Goal: Register for event/course

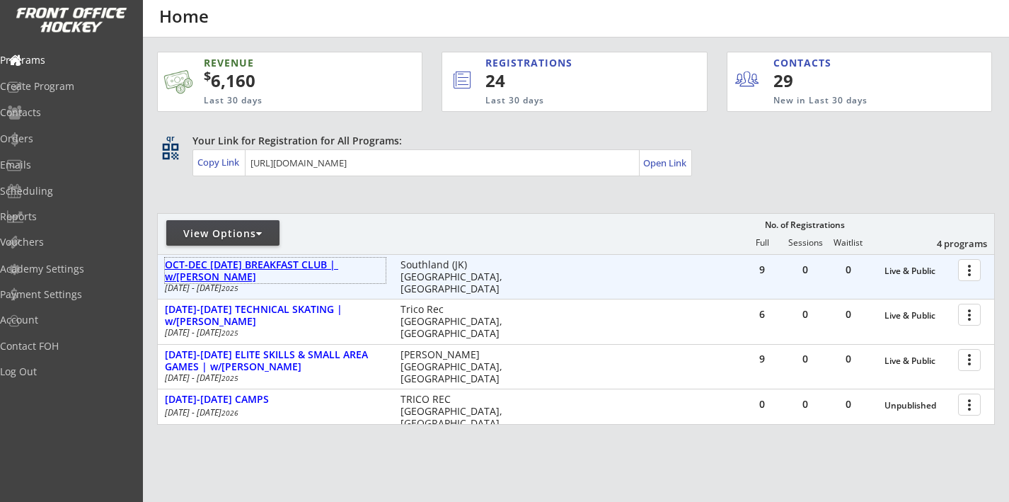
click at [311, 265] on div "OCT-DEC [DATE] BREAKFAST CLUB | w/[PERSON_NAME]" at bounding box center [275, 271] width 221 height 24
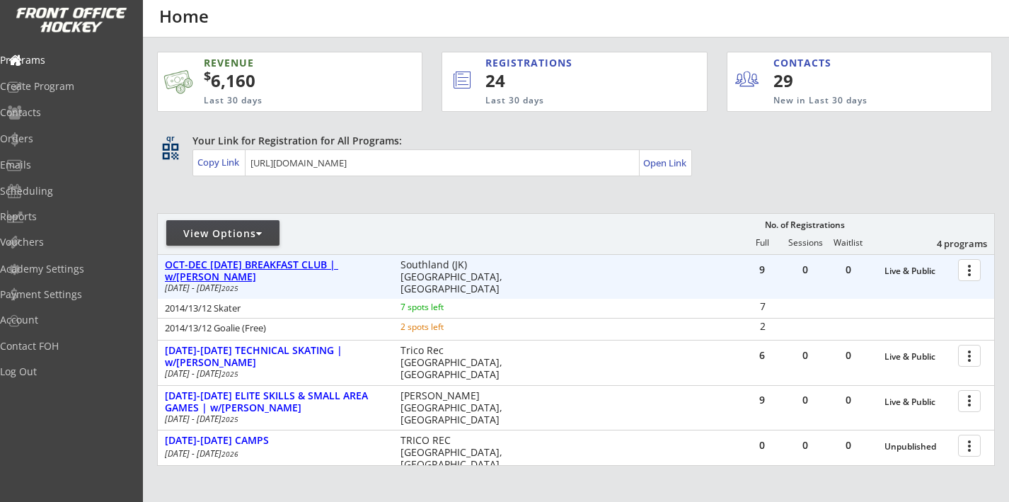
click at [311, 265] on div "OCT-DEC [DATE] BREAKFAST CLUB | w/[PERSON_NAME]" at bounding box center [275, 271] width 221 height 24
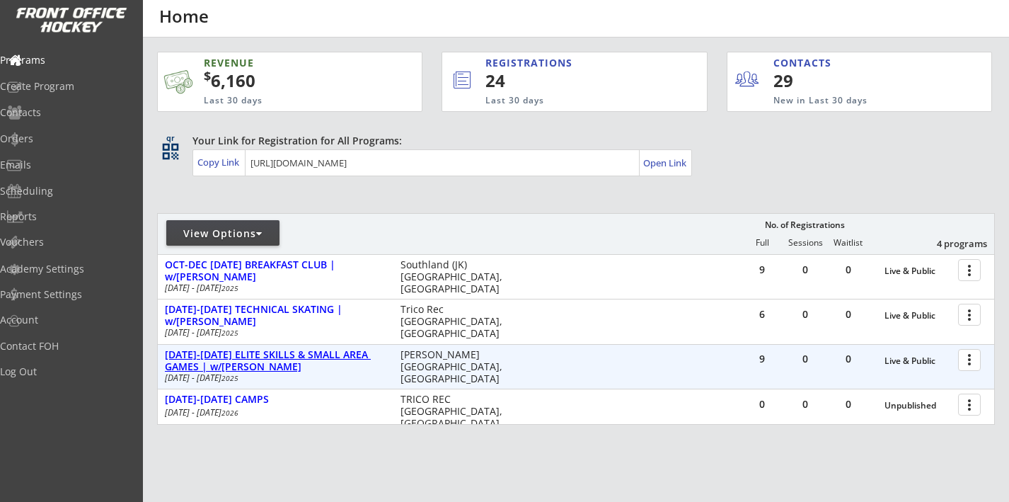
click at [338, 350] on div "[DATE]-[DATE] ELITE SKILLS & SMALL AREA GAMES | w/[PERSON_NAME]" at bounding box center [275, 361] width 221 height 24
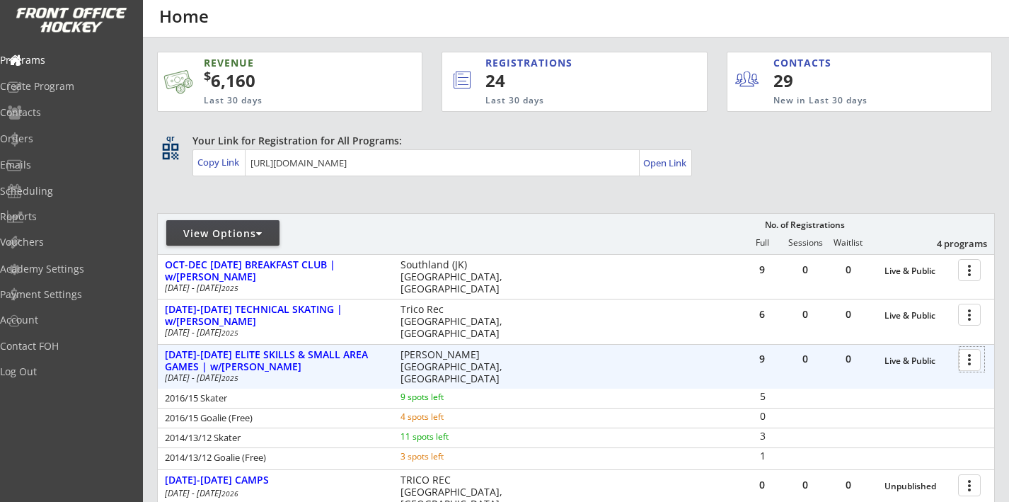
click at [961, 369] on div at bounding box center [972, 359] width 25 height 25
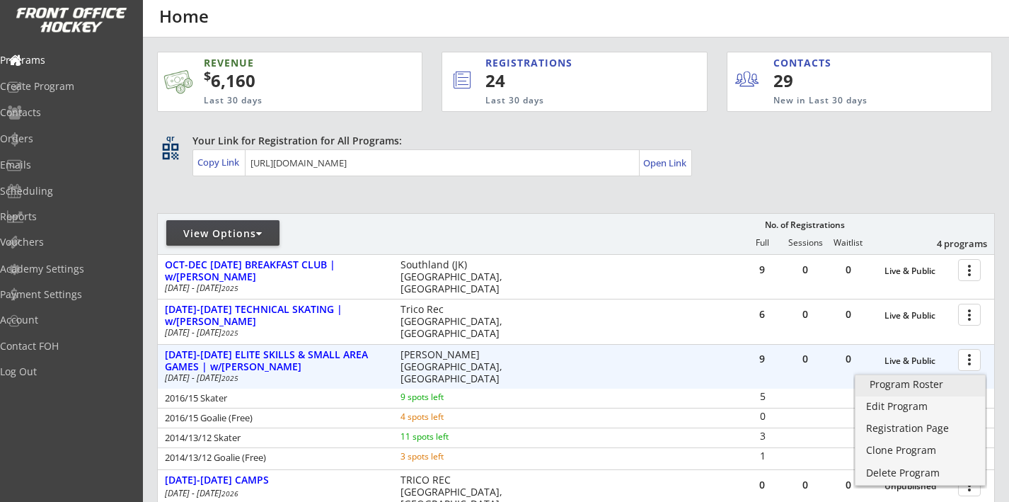
click at [912, 393] on link "Program Roster" at bounding box center [921, 385] width 130 height 21
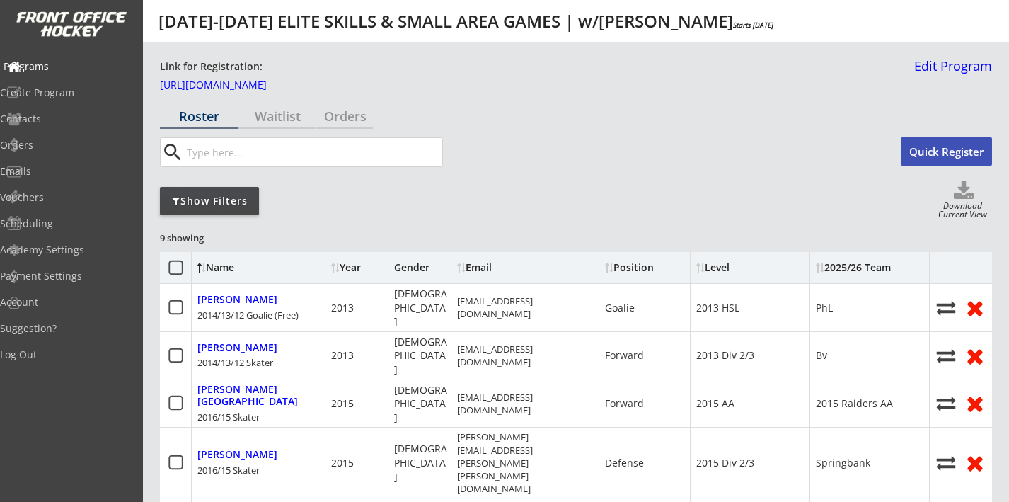
click at [65, 67] on div "Programs" at bounding box center [67, 67] width 127 height 10
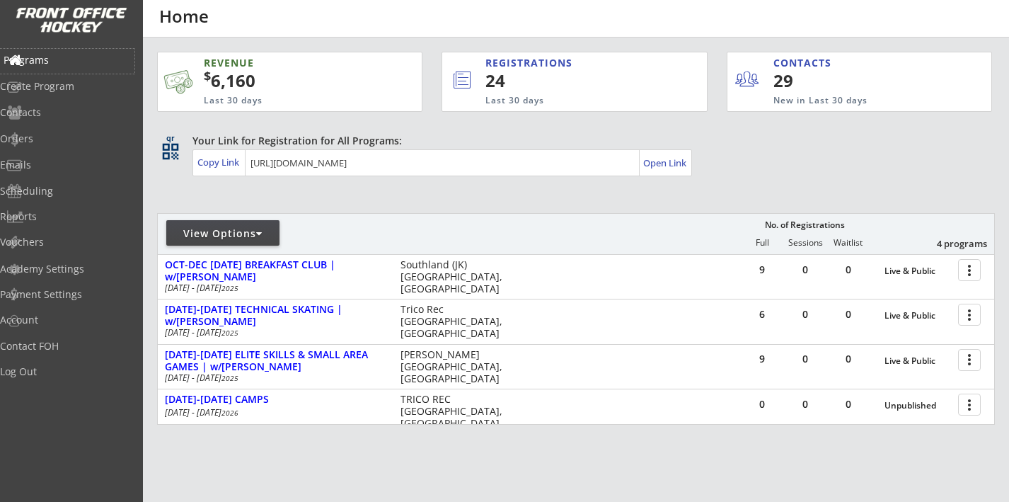
click at [64, 61] on div "Programs" at bounding box center [67, 60] width 127 height 10
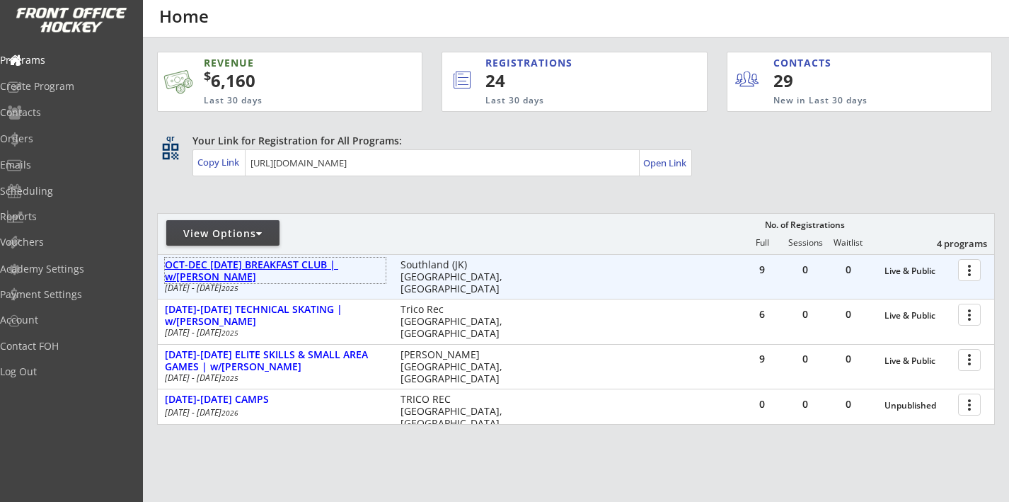
click at [311, 266] on div "OCT-DEC THURSDAY BREAKFAST CLUB | w/BRODY SUTTER" at bounding box center [275, 271] width 221 height 24
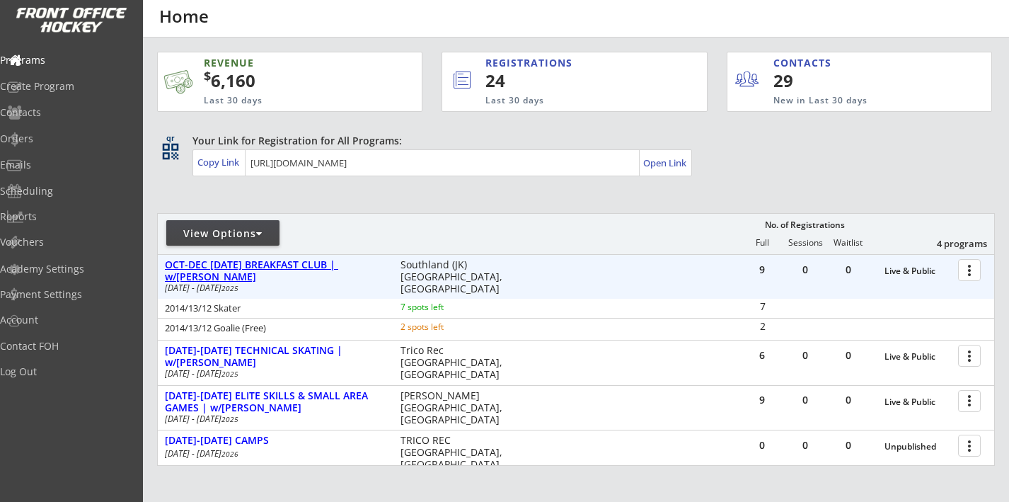
click at [224, 268] on div "OCT-DEC THURSDAY BREAKFAST CLUB | w/BRODY SUTTER" at bounding box center [275, 271] width 221 height 24
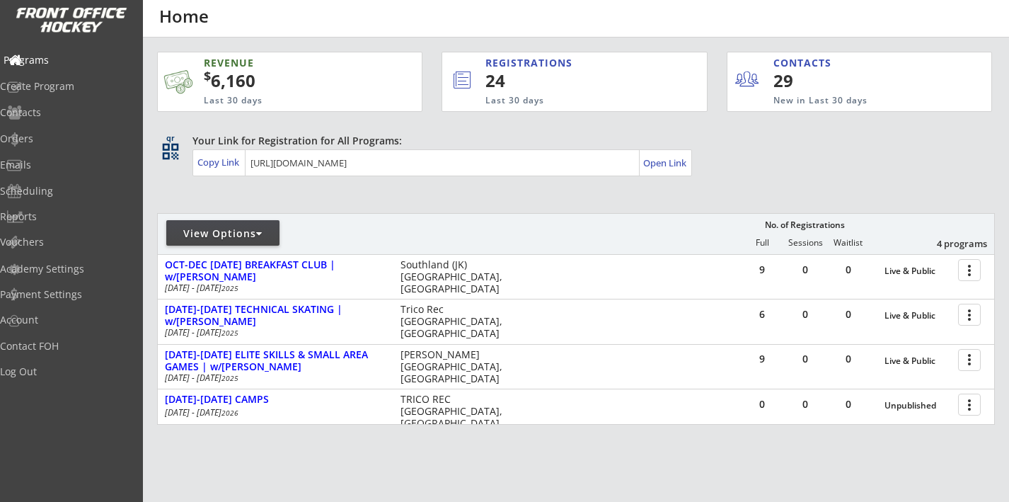
click at [64, 59] on div "Programs" at bounding box center [67, 60] width 127 height 10
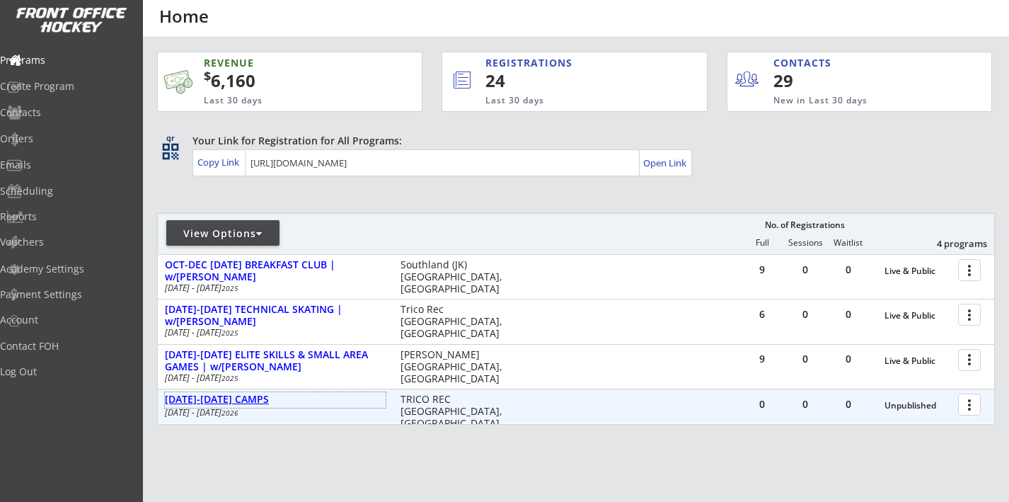
click at [235, 399] on div "MAR 22-25 CAMPS" at bounding box center [275, 400] width 221 height 12
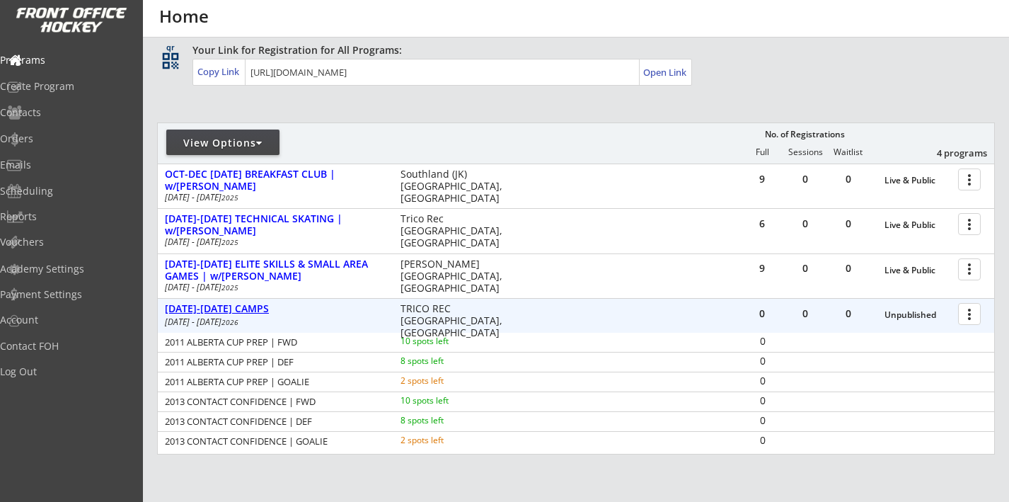
scroll to position [90, 0]
click at [222, 309] on div "MAR 22-25 CAMPS" at bounding box center [275, 310] width 221 height 12
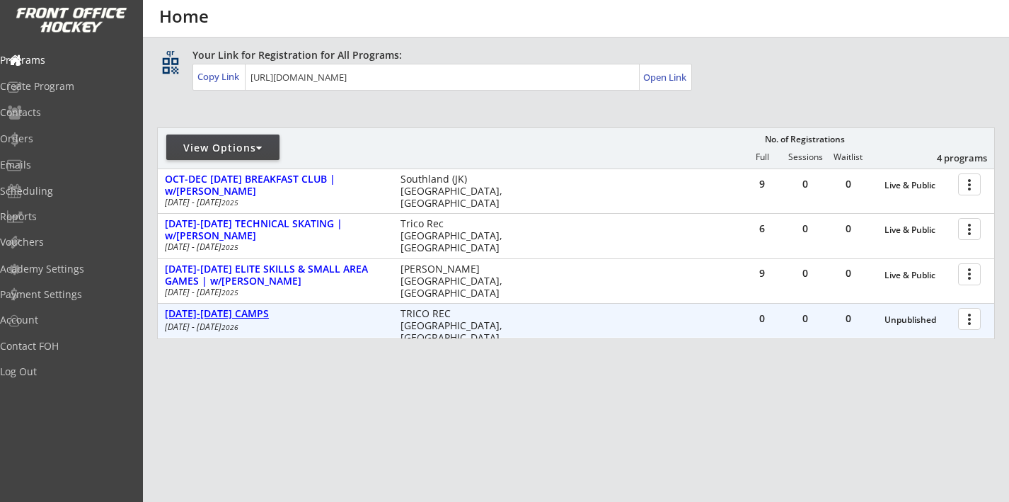
scroll to position [86, 0]
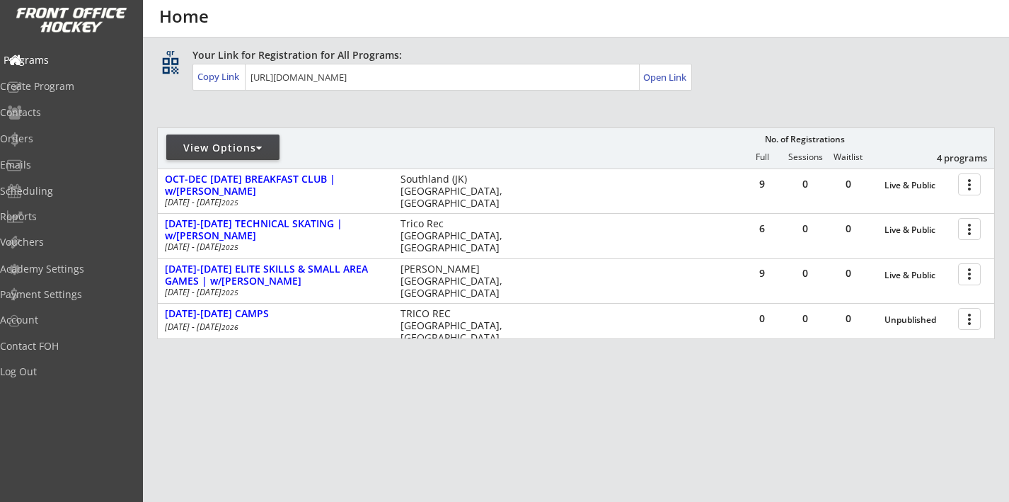
click at [69, 60] on div "Programs" at bounding box center [67, 60] width 127 height 10
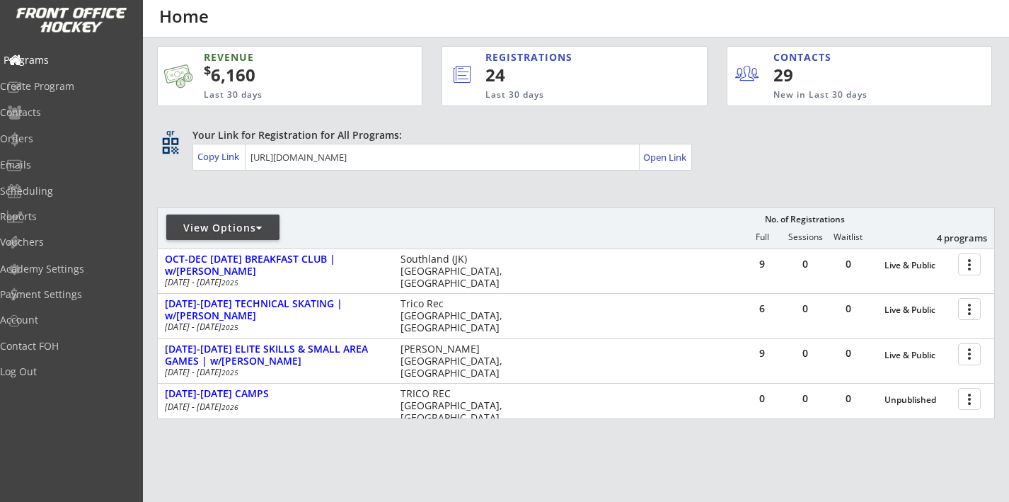
scroll to position [0, 0]
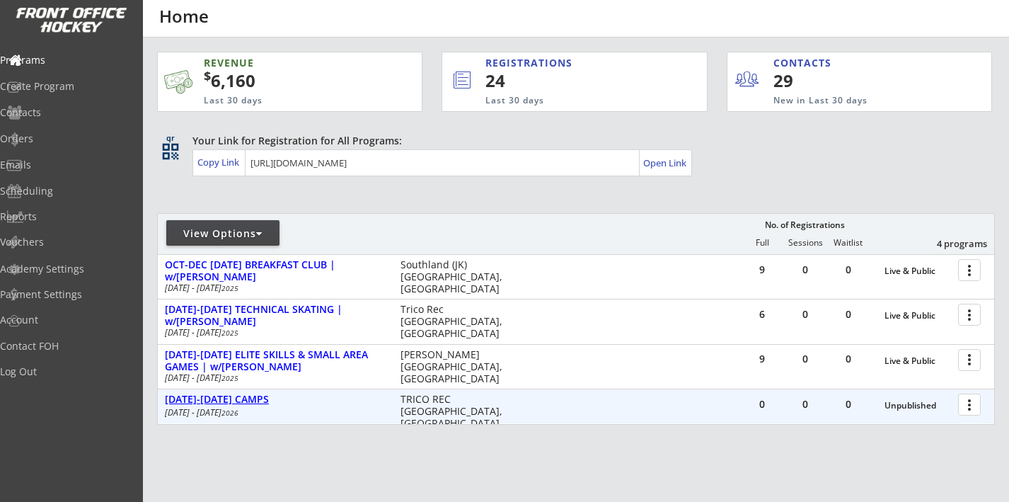
click at [241, 399] on div "MAR 22-25 CAMPS" at bounding box center [275, 400] width 221 height 12
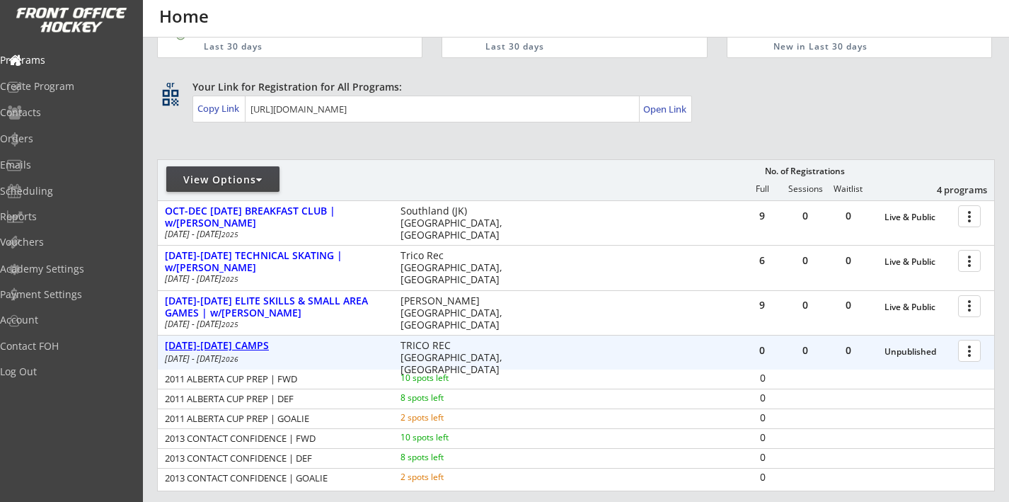
scroll to position [56, 0]
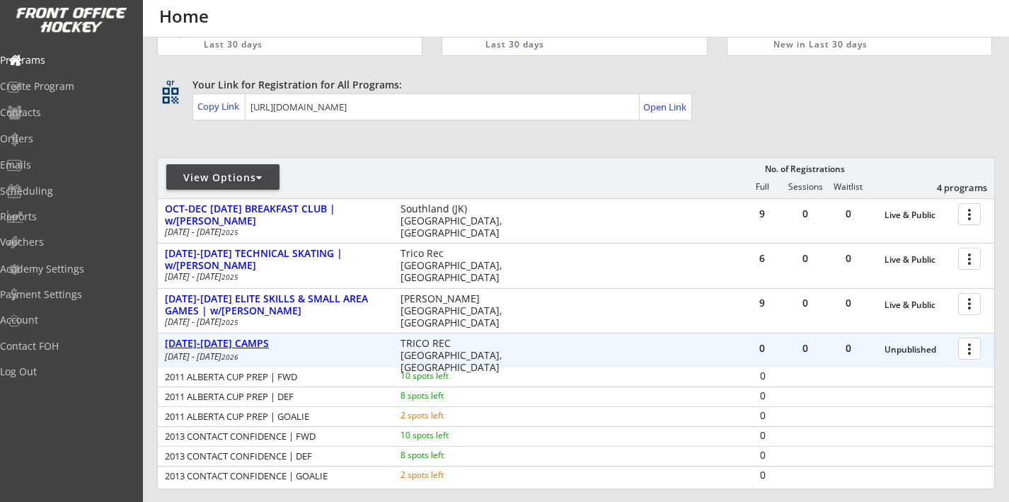
click at [222, 344] on div "MAR 22-25 CAMPS" at bounding box center [275, 344] width 221 height 12
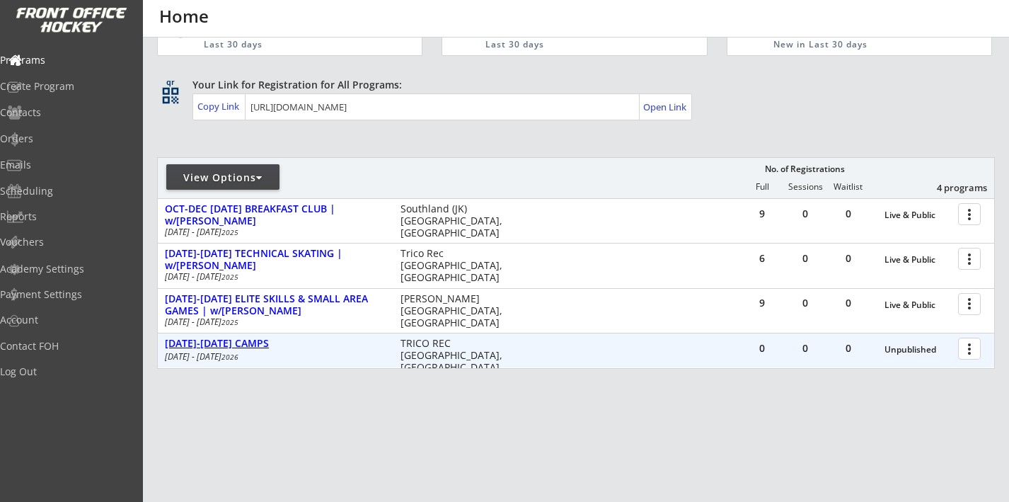
click at [222, 344] on div "MAR 22-25 CAMPS" at bounding box center [275, 344] width 221 height 12
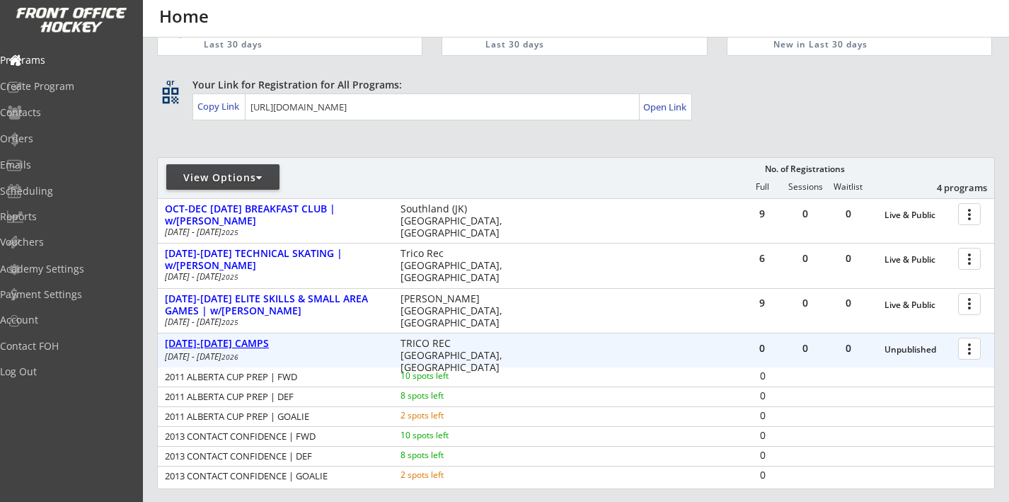
click at [222, 344] on div "MAR 22-25 CAMPS" at bounding box center [275, 344] width 221 height 12
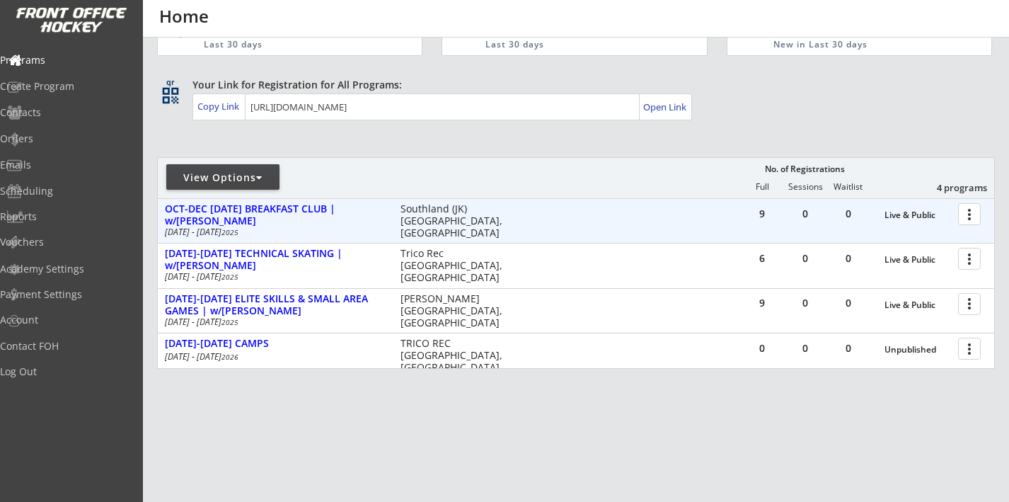
scroll to position [0, 0]
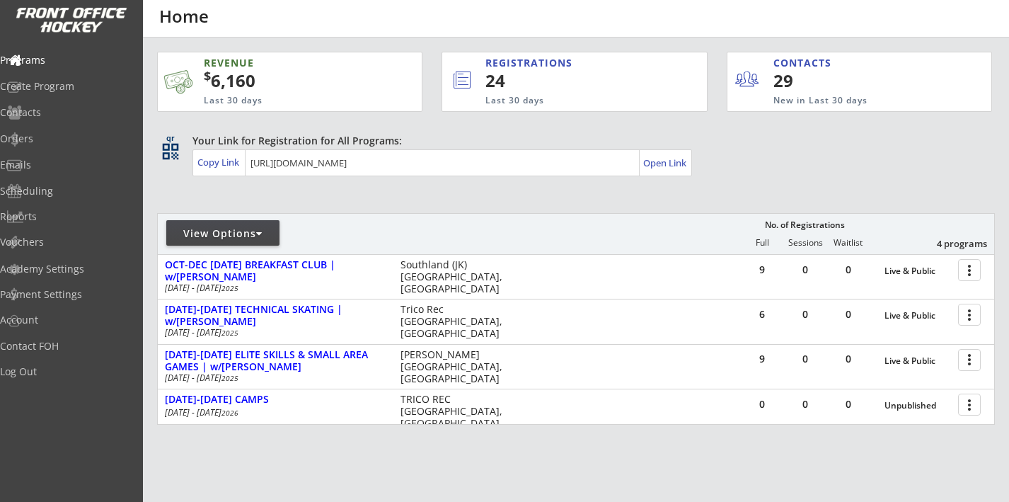
click at [828, 161] on div "Your Link for Registration for All Programs: Copy Link Open Link" at bounding box center [594, 155] width 803 height 42
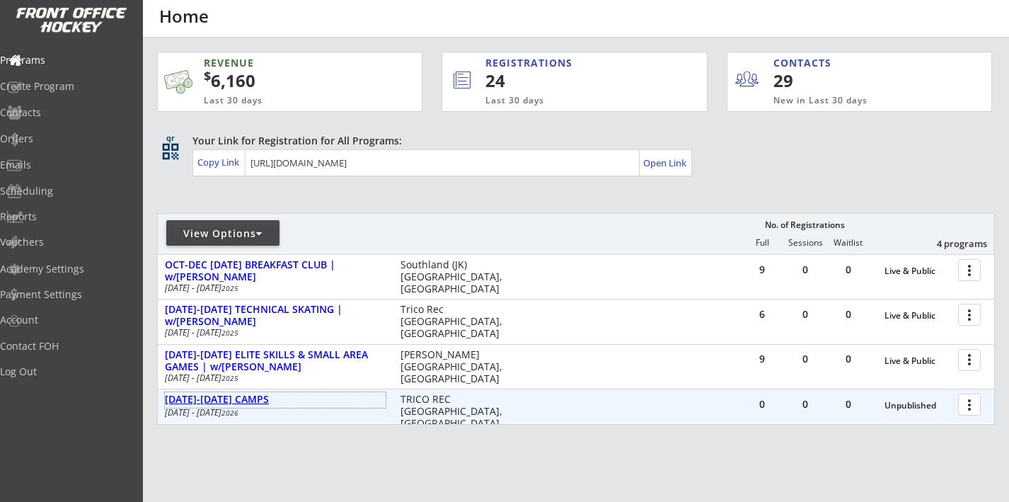
click at [235, 402] on div "MAR 22-25 CAMPS" at bounding box center [275, 400] width 221 height 12
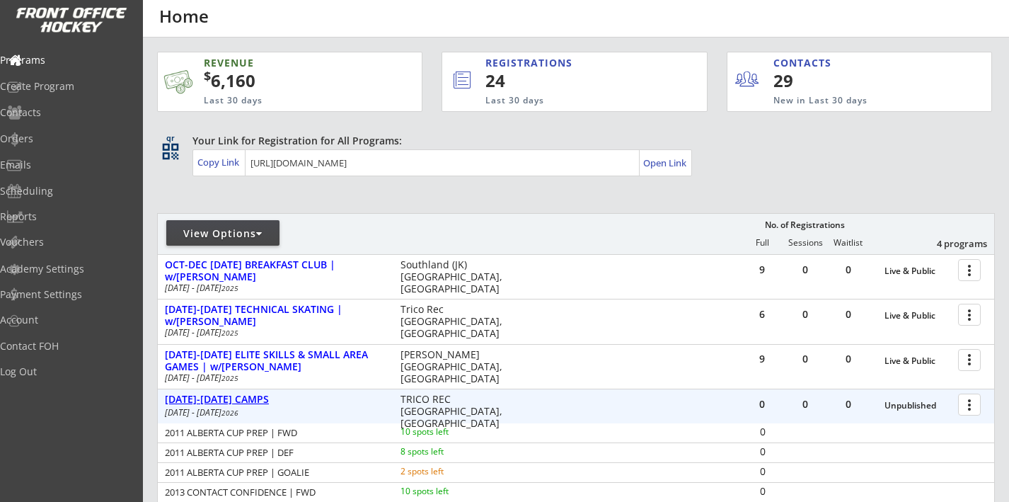
click at [235, 401] on div "MAR 22-25 CAMPS" at bounding box center [275, 400] width 221 height 12
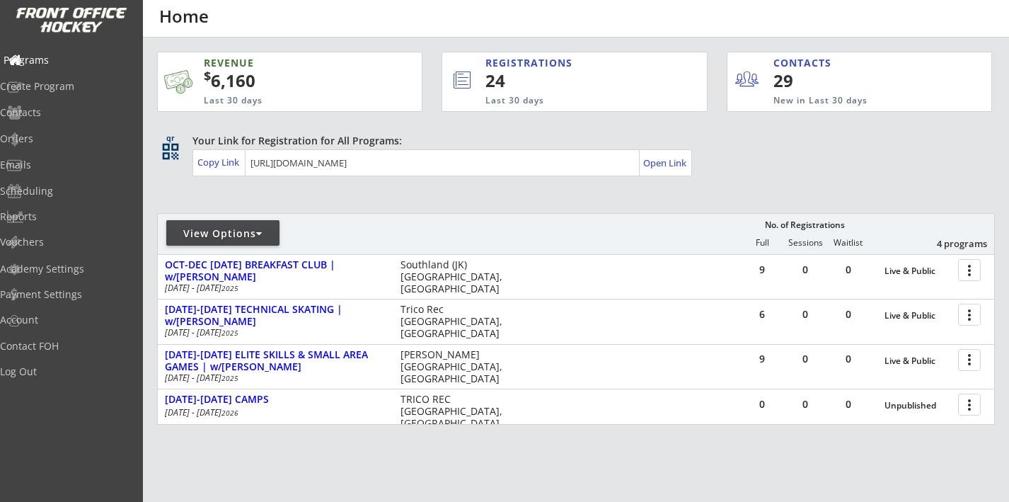
click at [73, 59] on div "Programs" at bounding box center [67, 60] width 127 height 10
